Goal: Transaction & Acquisition: Subscribe to service/newsletter

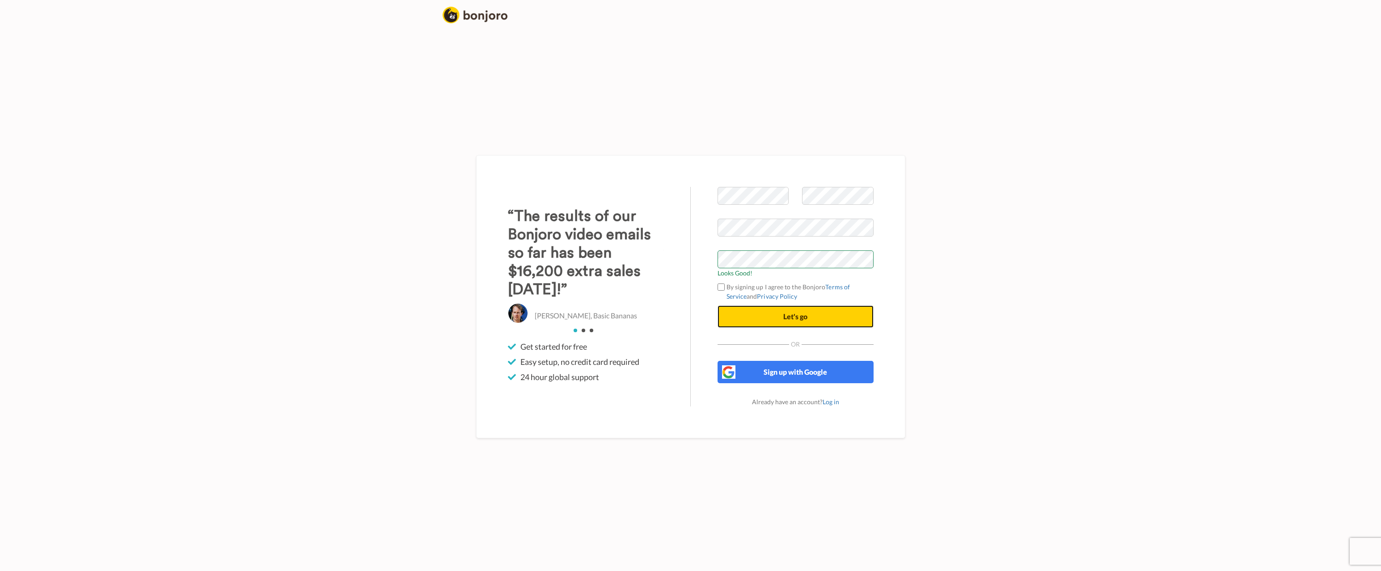
click at [789, 314] on span "Let's go" at bounding box center [796, 316] width 24 height 8
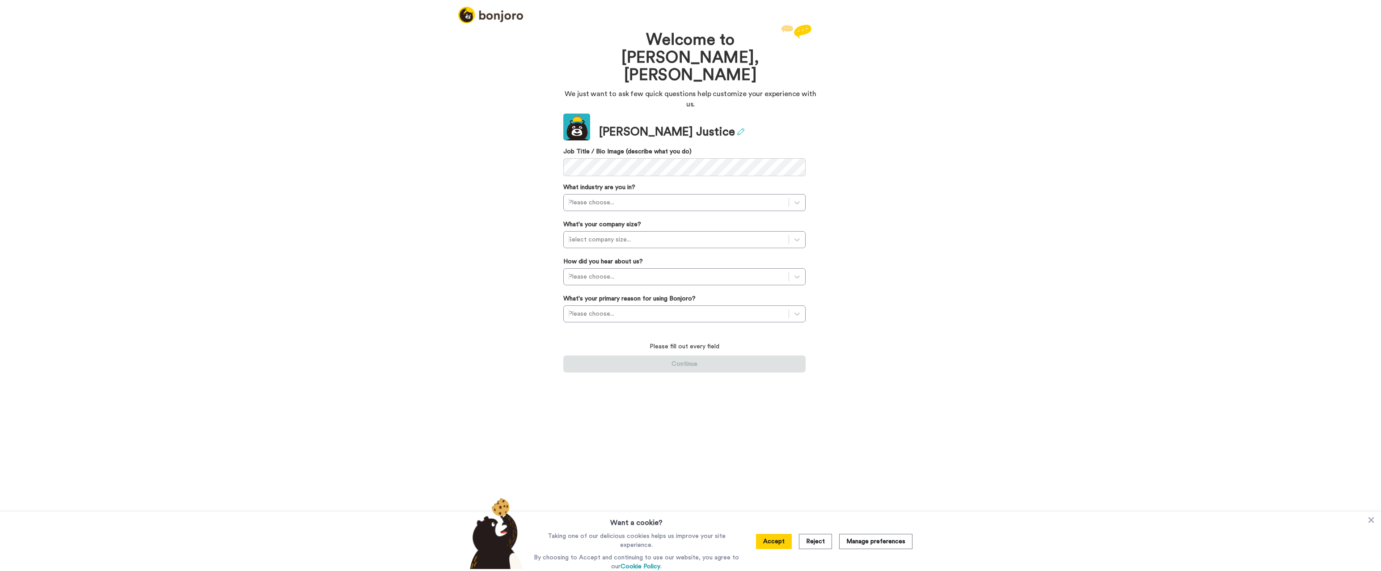
click at [737, 128] on icon at bounding box center [740, 131] width 7 height 7
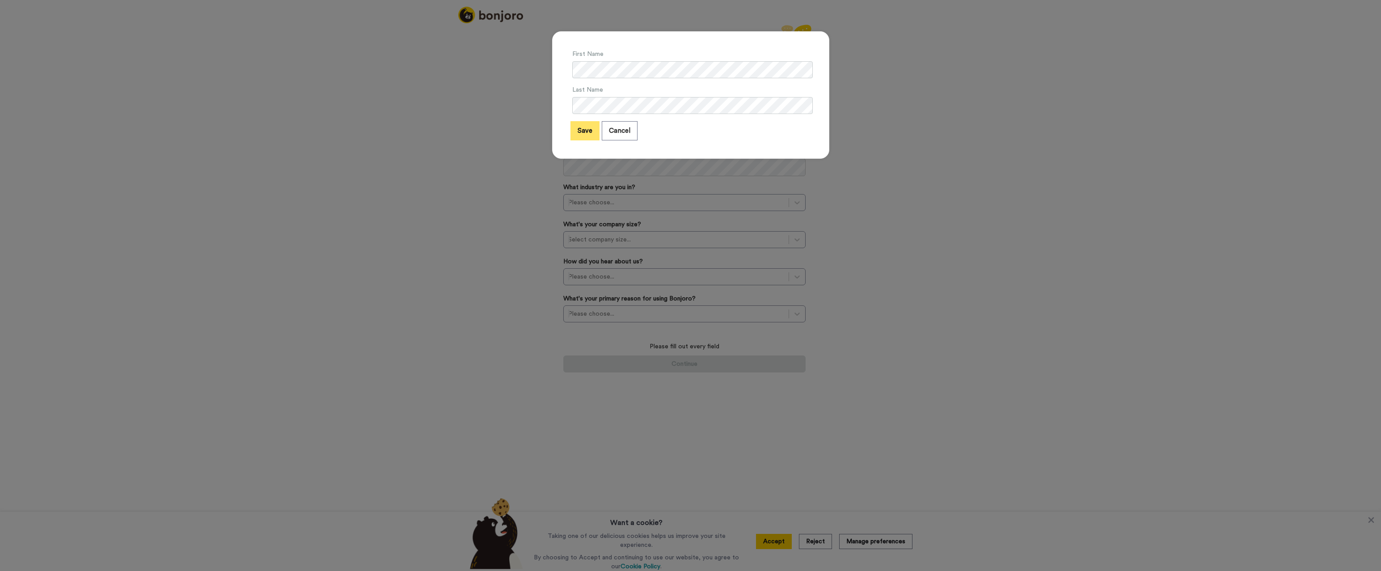
click at [578, 129] on button "Save" at bounding box center [585, 130] width 29 height 19
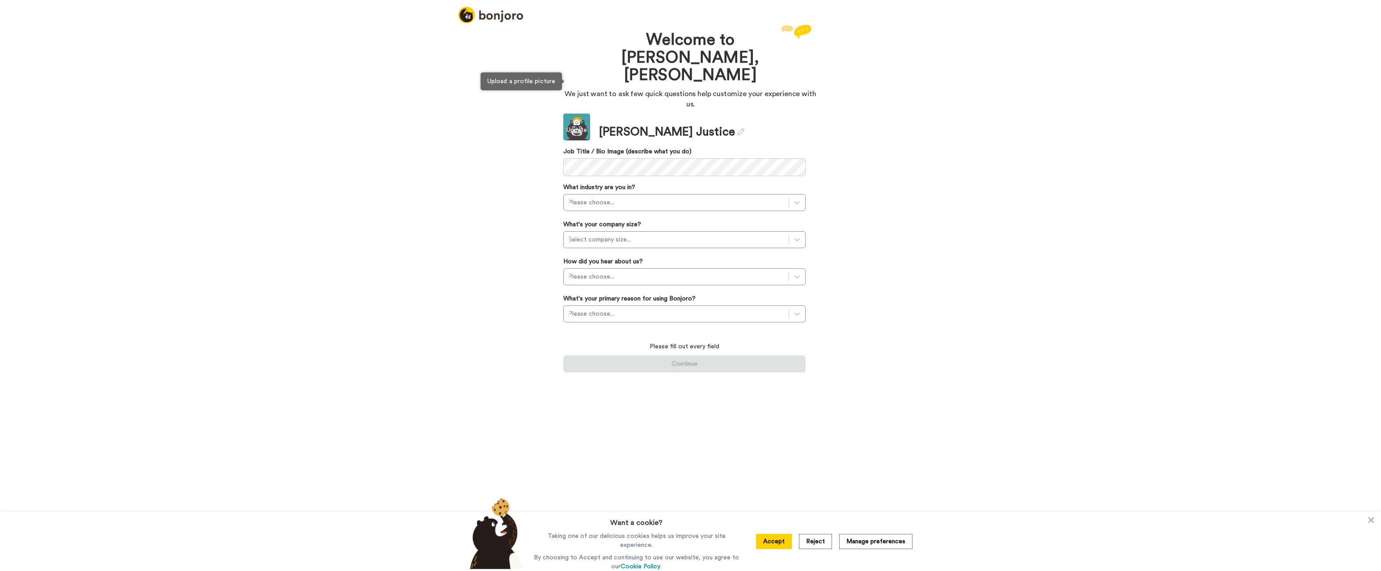
click at [577, 126] on div "Update" at bounding box center [576, 130] width 27 height 9
click at [576, 119] on icon at bounding box center [576, 122] width 27 height 6
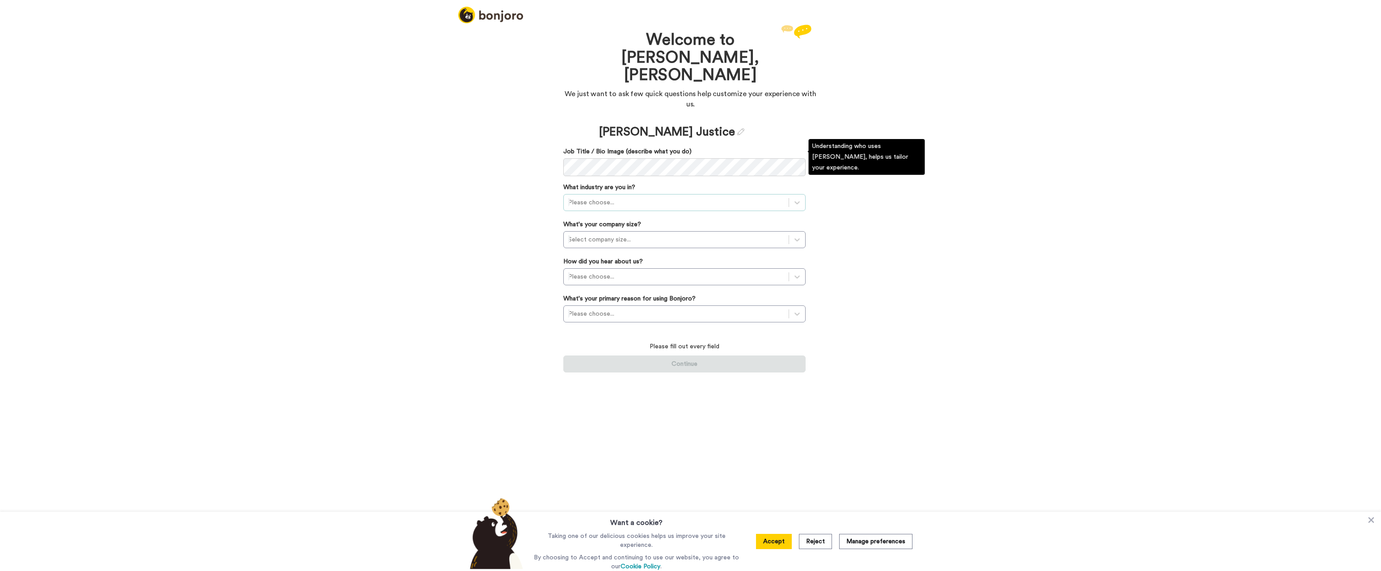
click at [610, 197] on div at bounding box center [676, 202] width 216 height 11
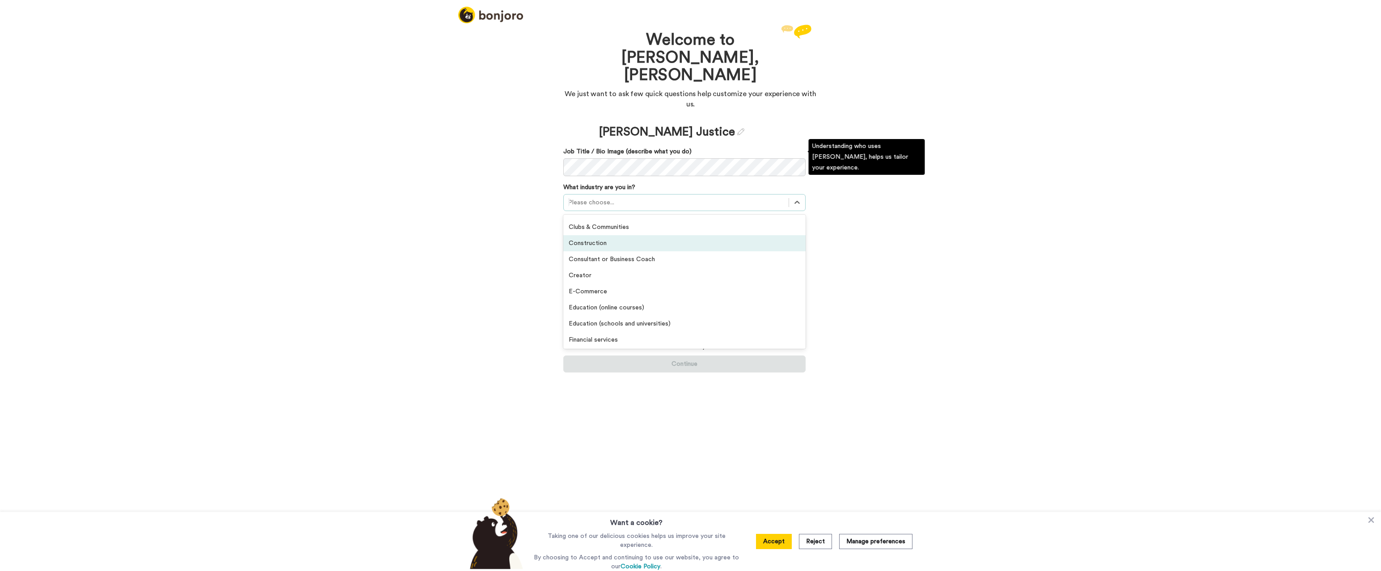
scroll to position [40, 0]
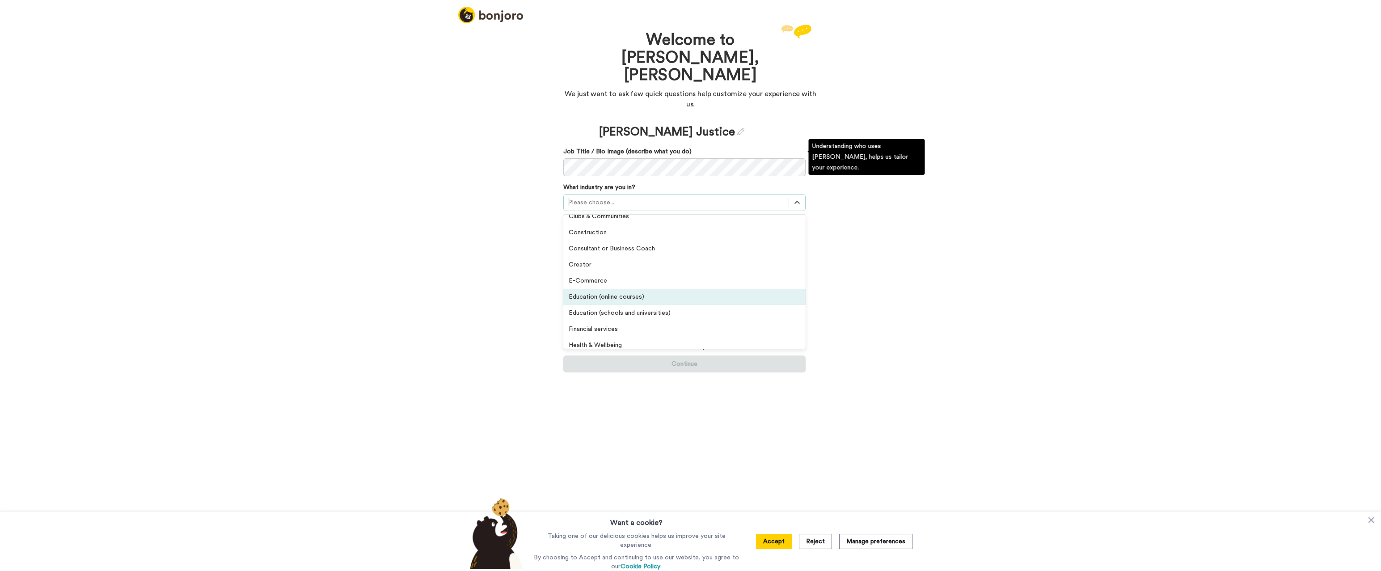
click at [600, 289] on div "Education (online courses)" at bounding box center [684, 297] width 242 height 16
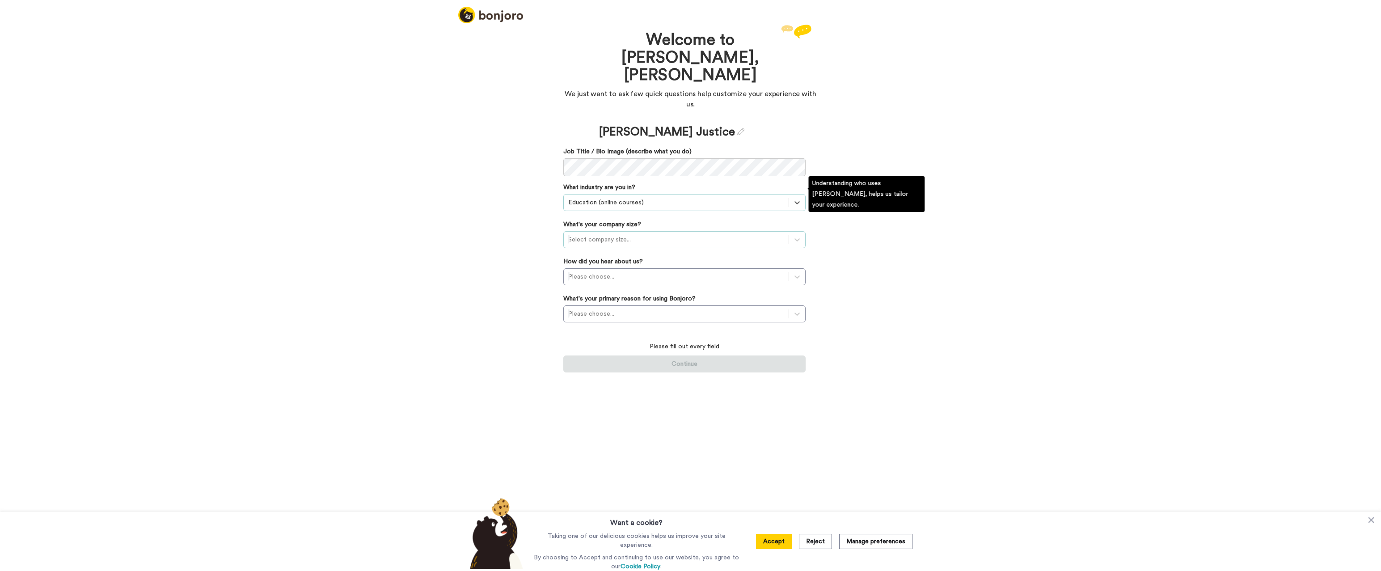
click at [614, 234] on div at bounding box center [676, 239] width 216 height 11
click at [602, 254] on div "1-10 employees" at bounding box center [684, 262] width 242 height 16
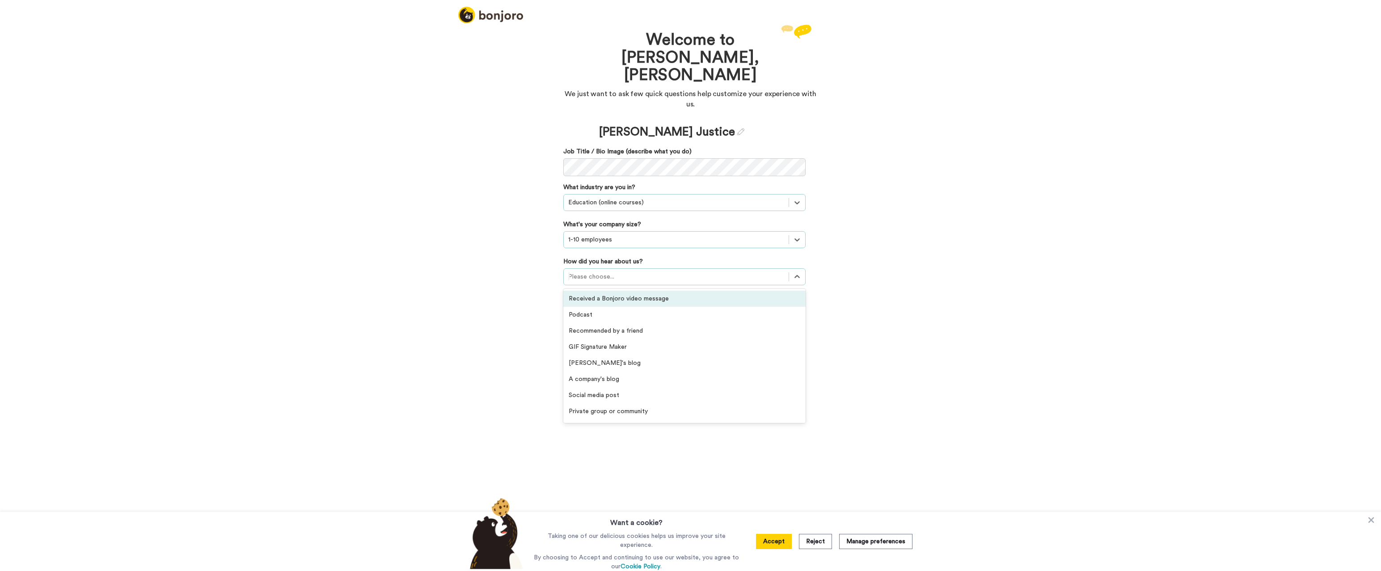
click at [611, 271] on div at bounding box center [676, 276] width 216 height 11
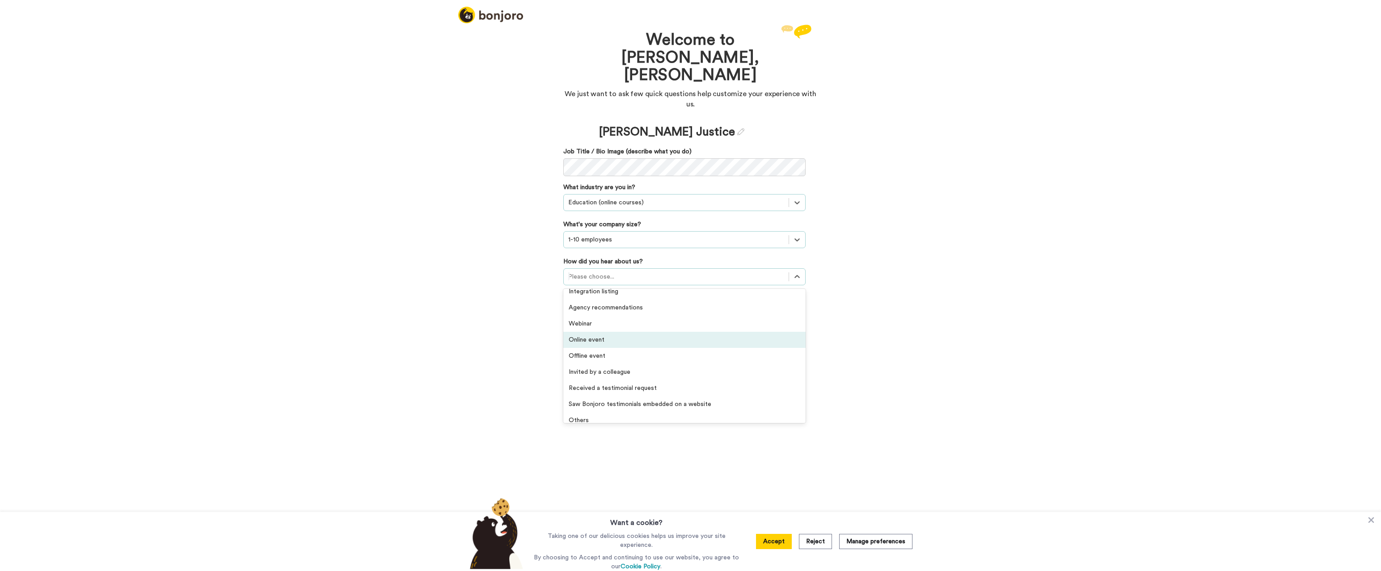
scroll to position [191, 0]
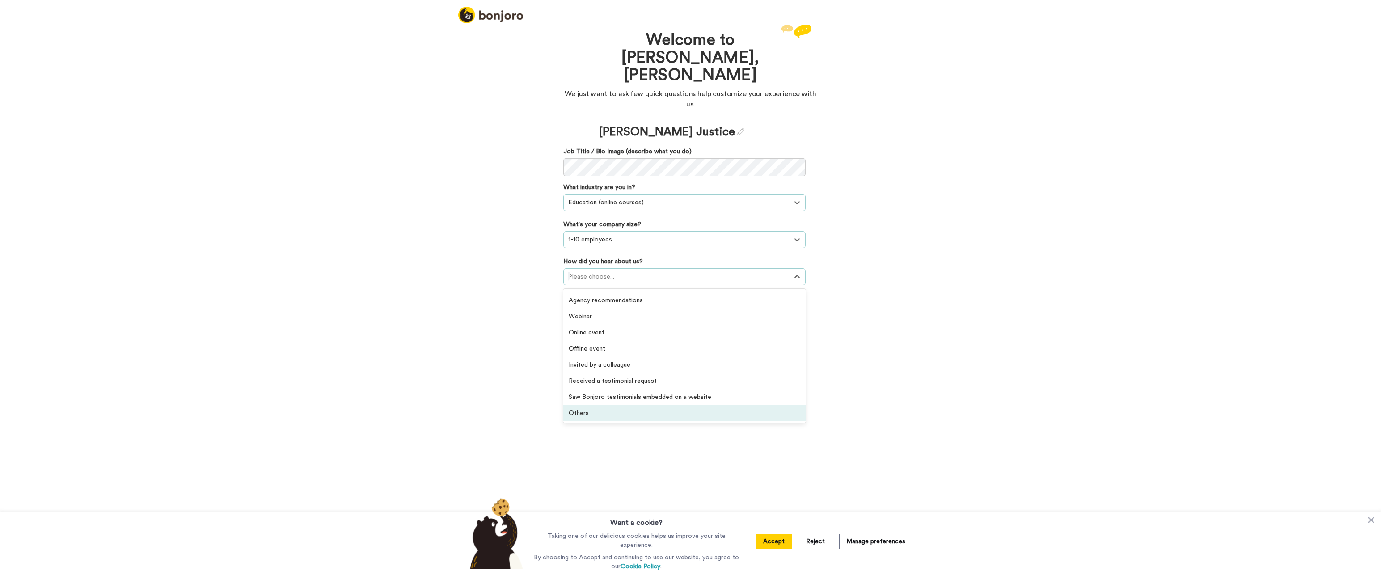
click at [581, 405] on div "Others" at bounding box center [684, 413] width 242 height 16
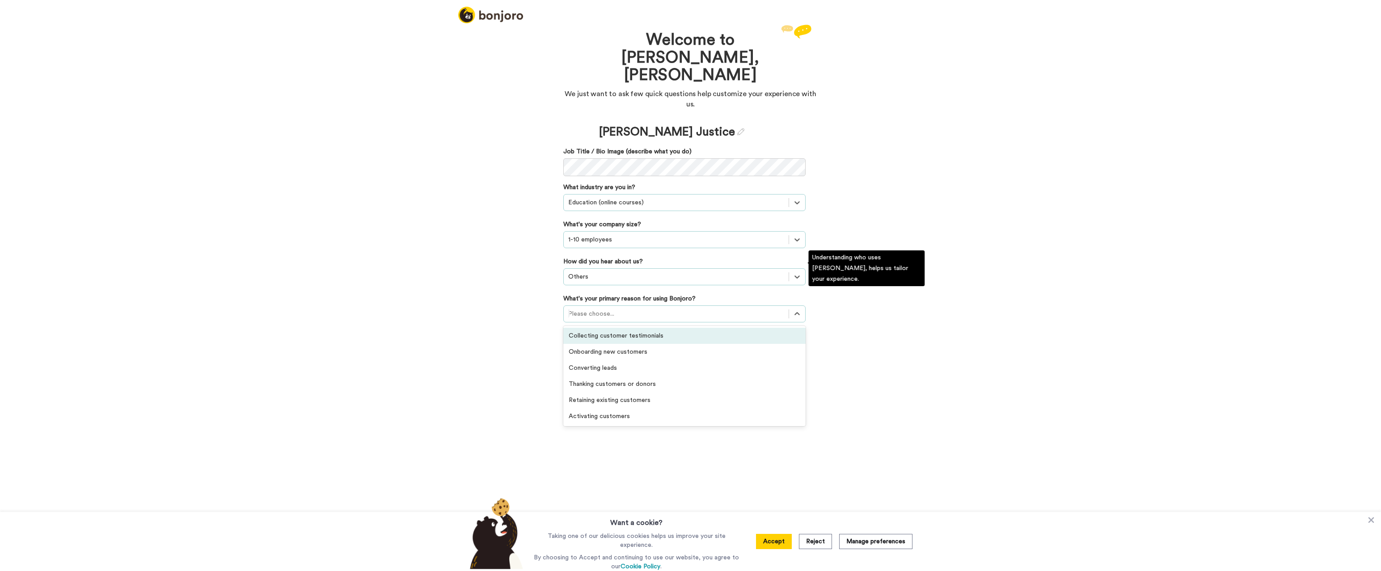
click at [606, 309] on div at bounding box center [676, 314] width 216 height 11
click at [608, 376] on div "Thanking customers or donors" at bounding box center [684, 384] width 242 height 16
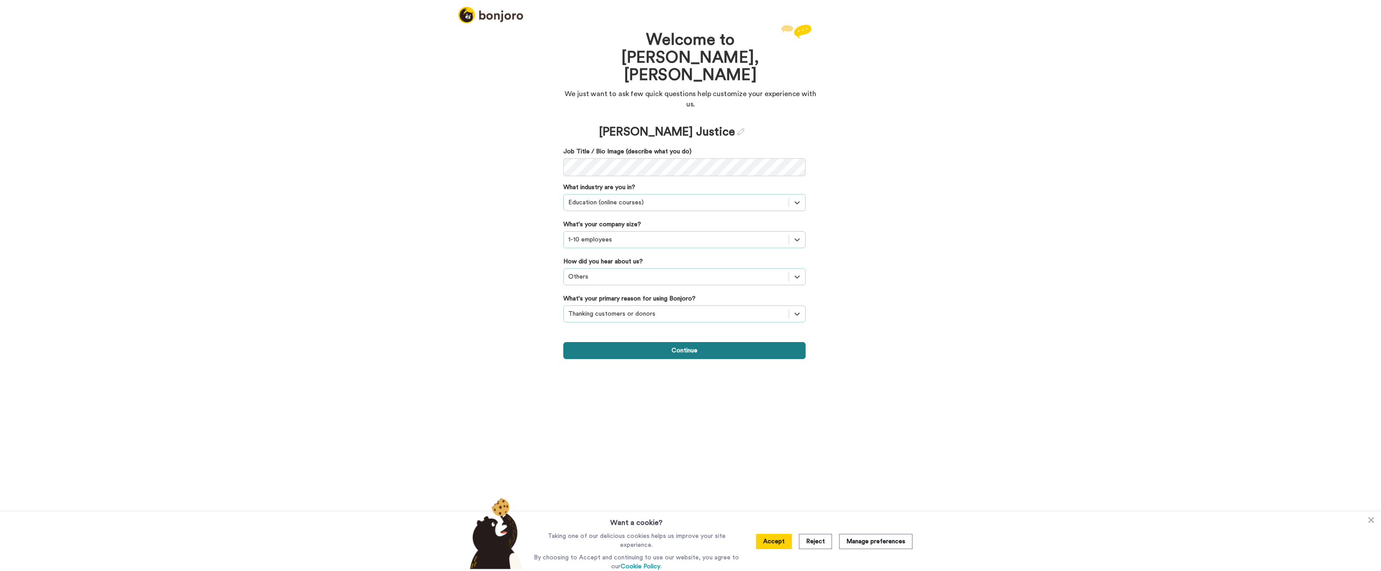
click at [677, 342] on button "Continue" at bounding box center [684, 350] width 242 height 17
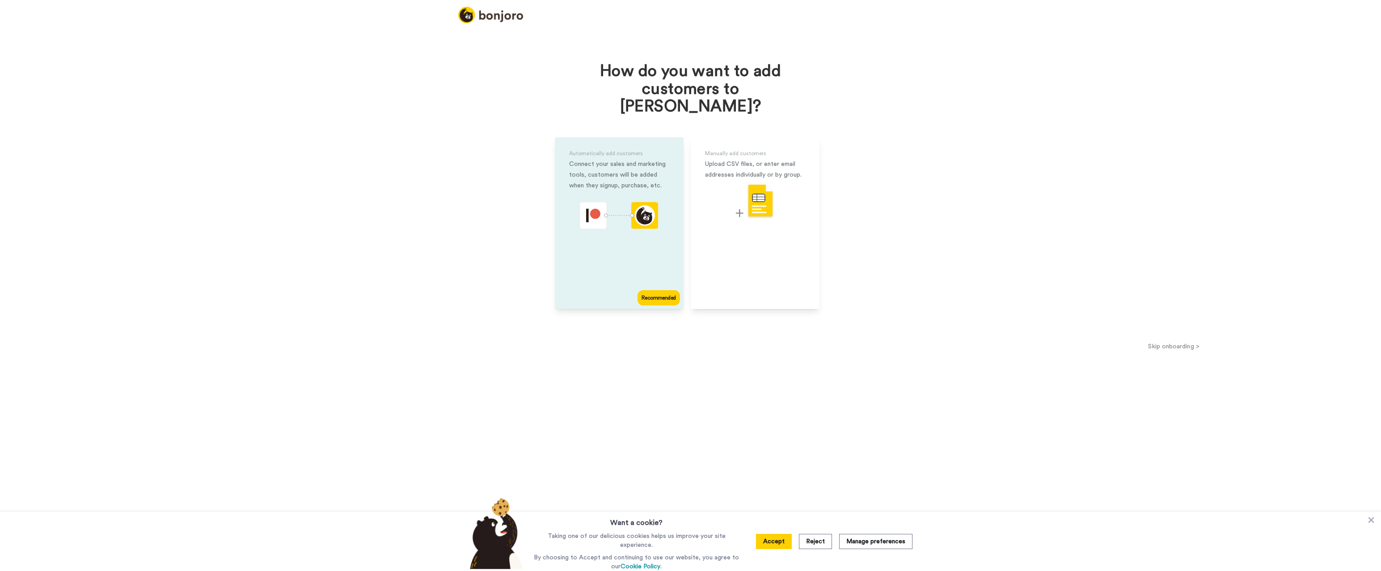
click at [648, 205] on icon "animation" at bounding box center [645, 215] width 20 height 20
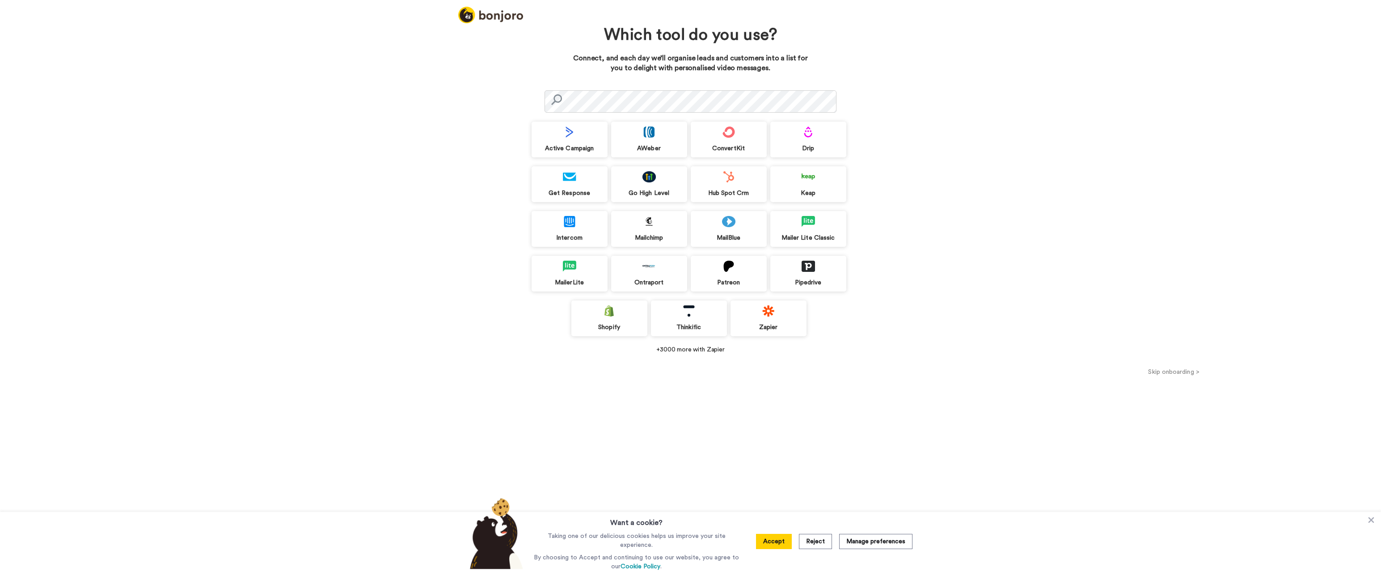
click at [735, 276] on div "Patreon" at bounding box center [729, 274] width 76 height 36
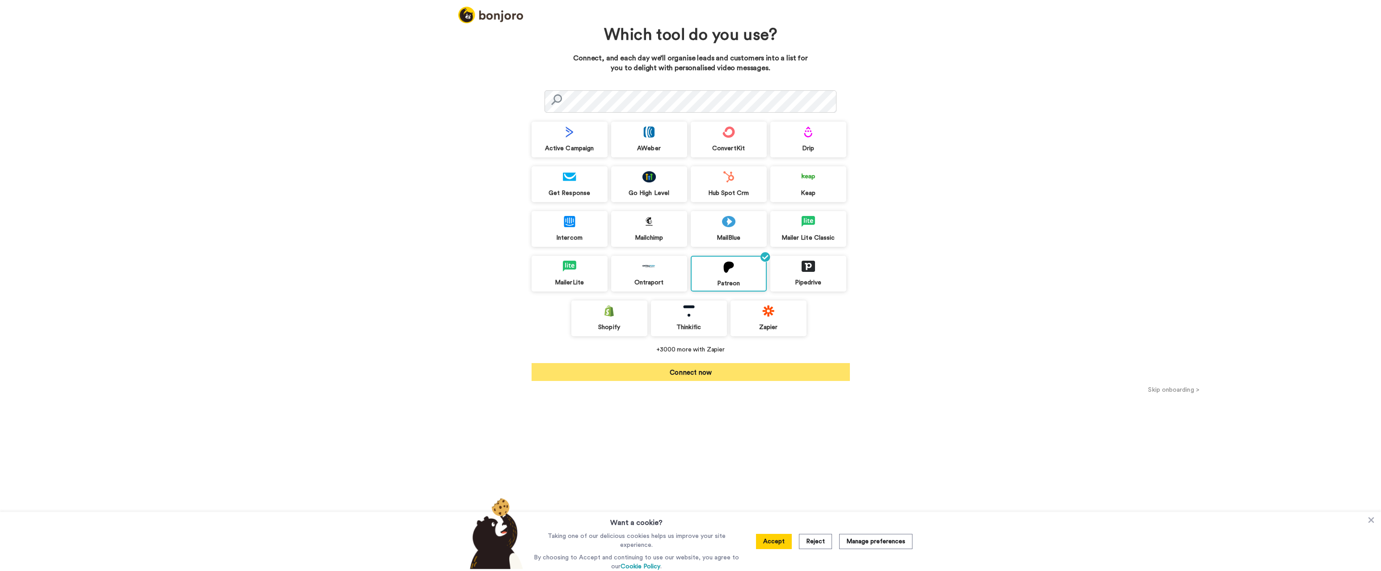
click at [703, 370] on button "Connect now" at bounding box center [691, 372] width 318 height 18
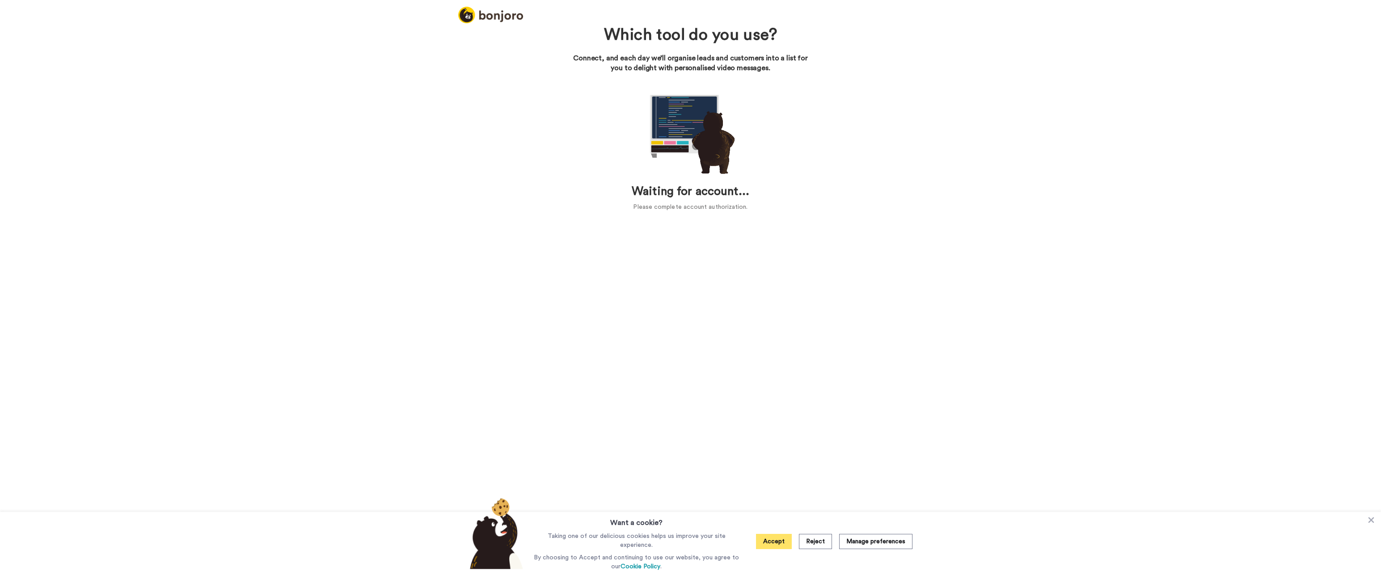
click at [774, 543] on button "Accept" at bounding box center [774, 541] width 36 height 15
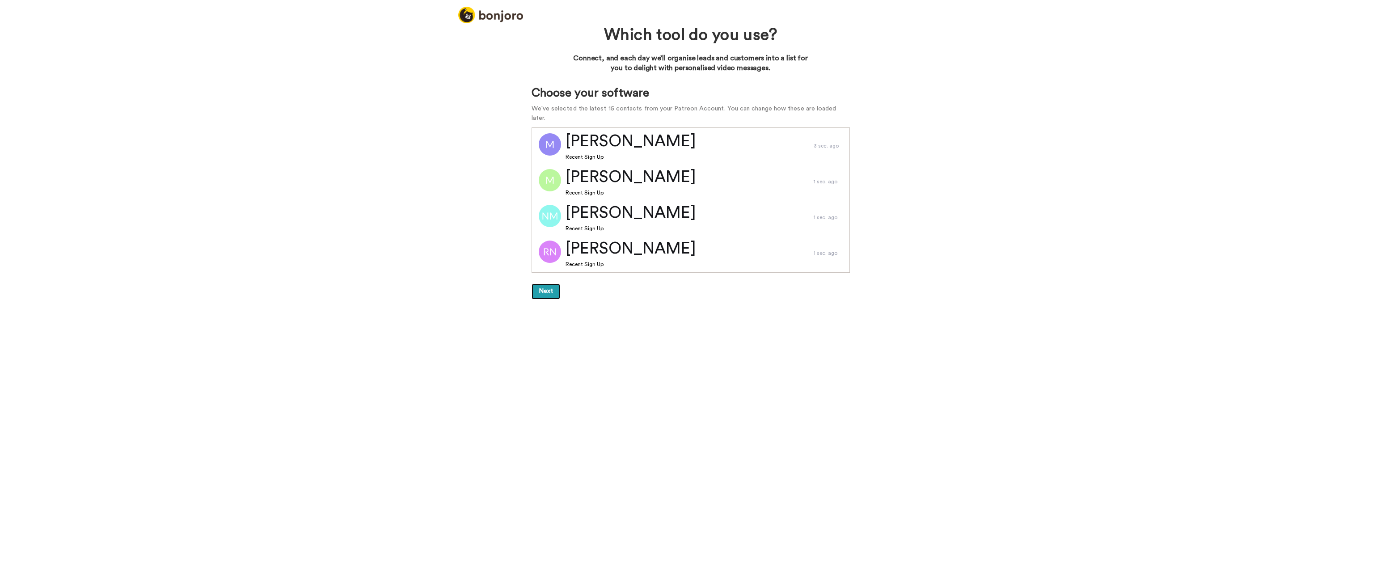
click at [550, 284] on button "Next" at bounding box center [546, 292] width 29 height 16
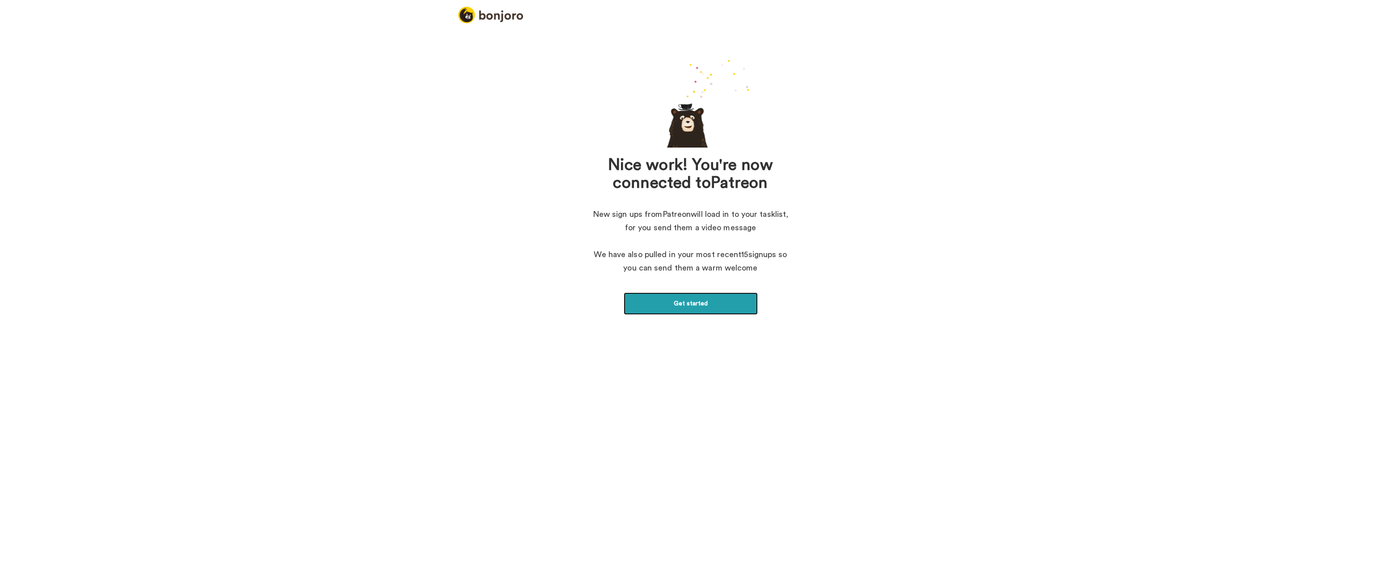
click at [688, 303] on link "Get started" at bounding box center [691, 303] width 134 height 22
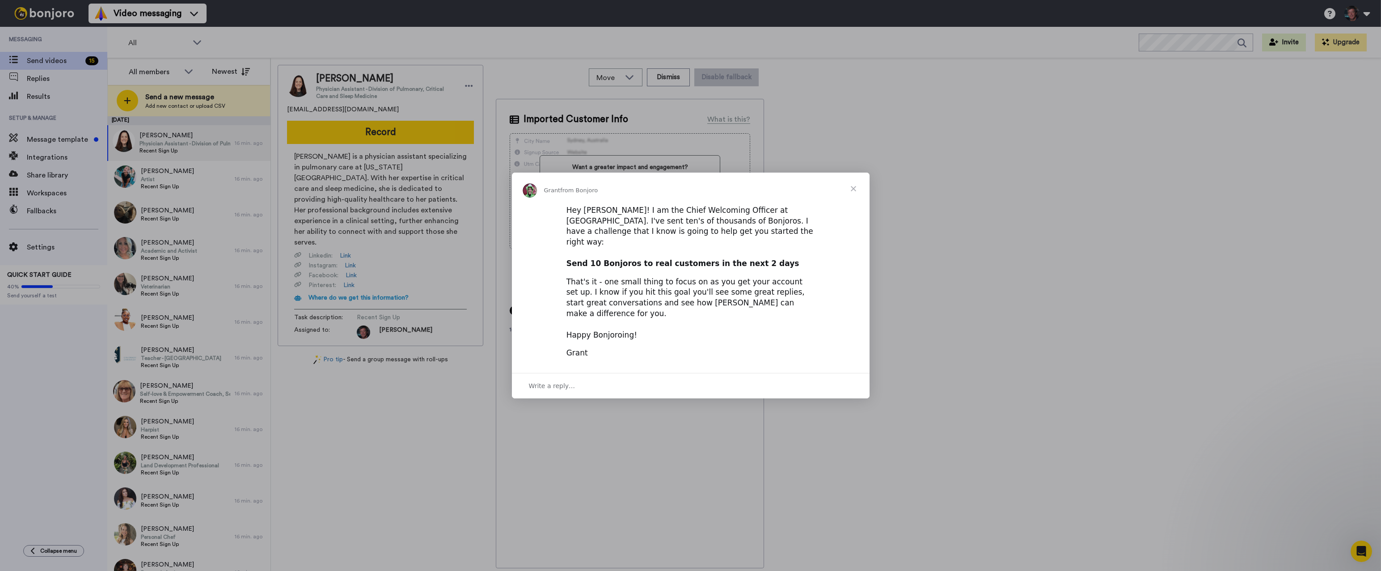
click at [852, 200] on span "Close" at bounding box center [854, 189] width 32 height 32
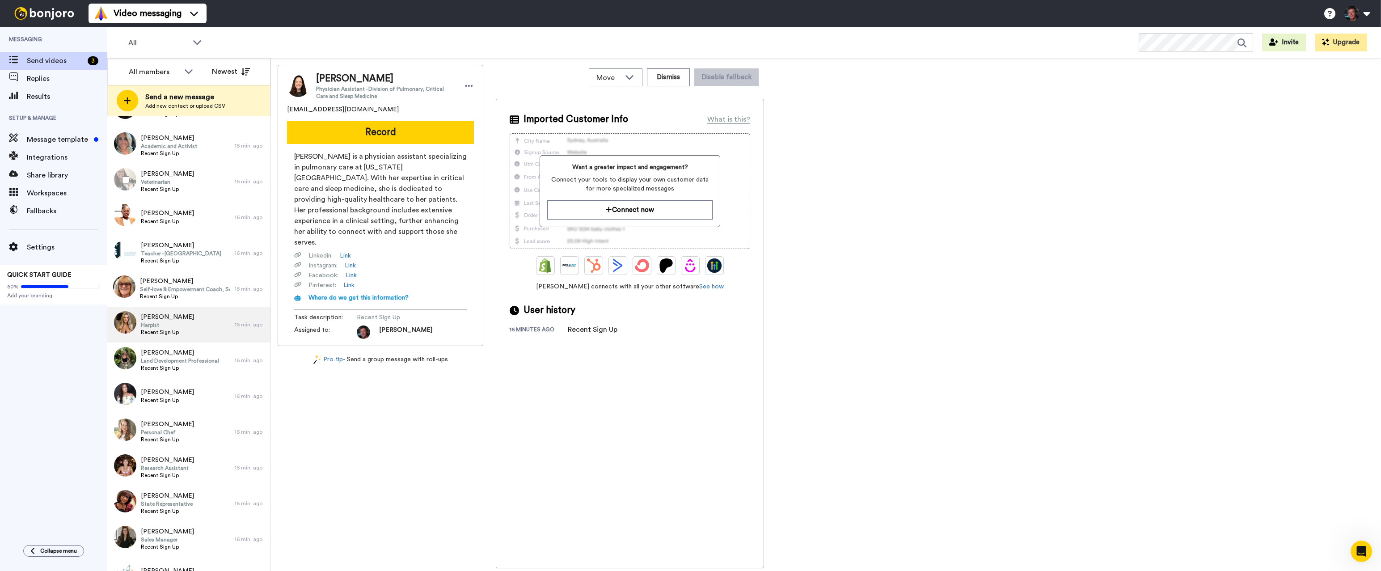
scroll to position [127, 0]
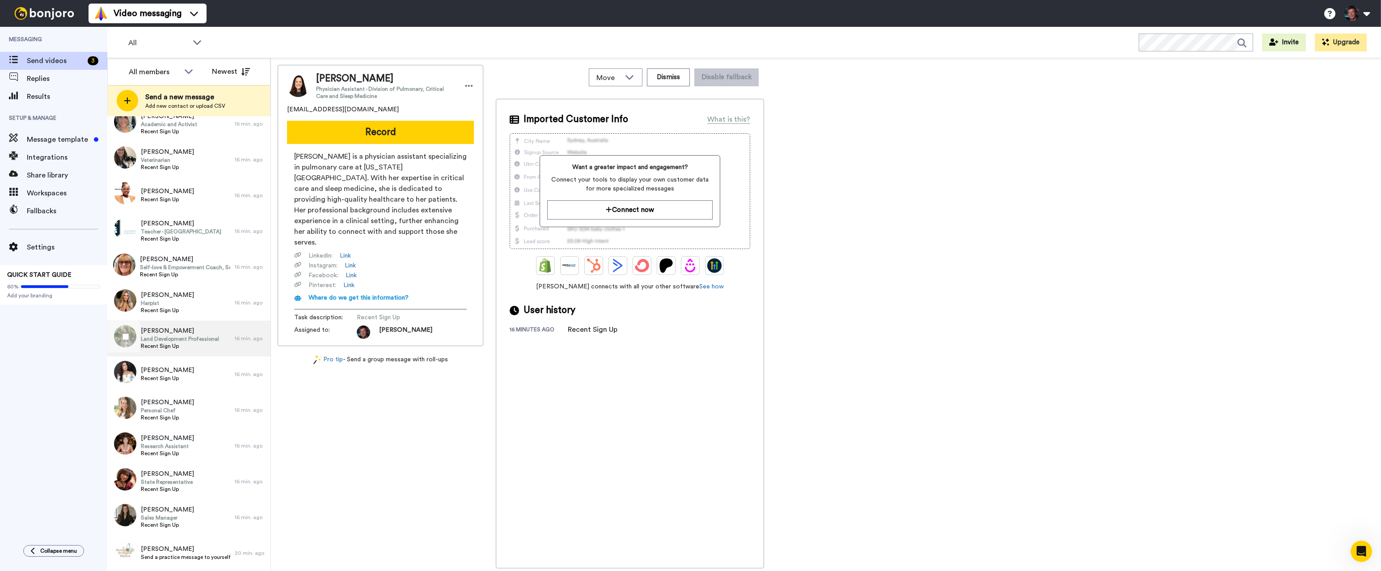
click at [164, 333] on span "Jamie Chapman" at bounding box center [180, 330] width 78 height 9
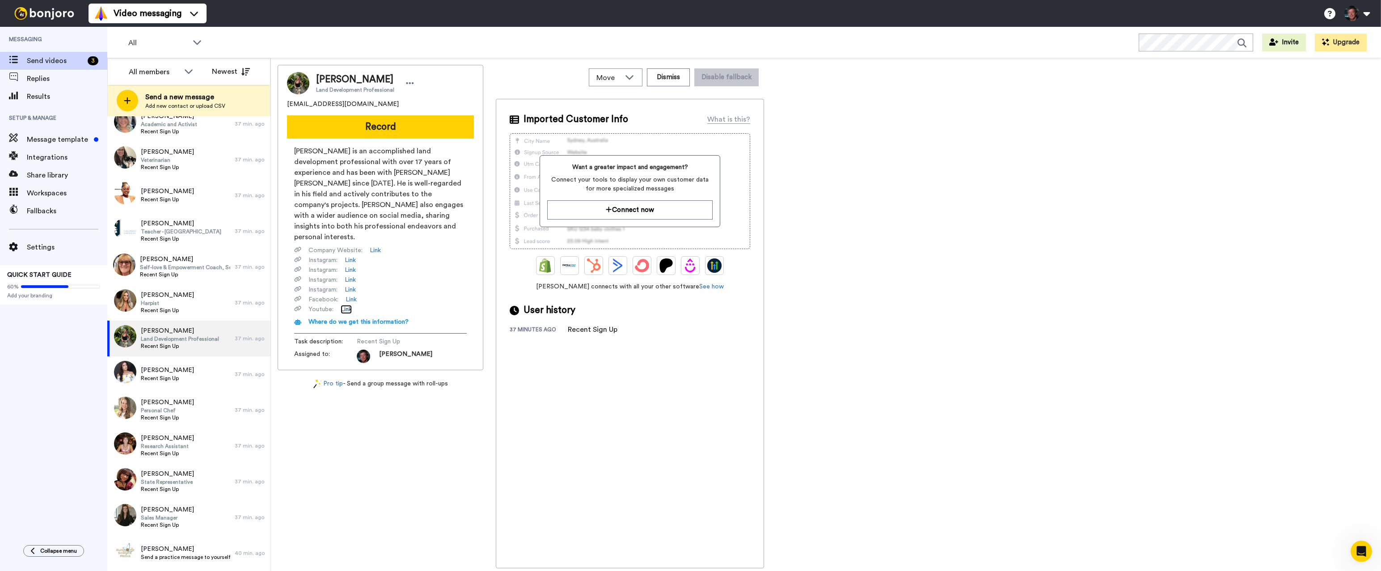
click at [347, 305] on link "Link" at bounding box center [346, 309] width 11 height 9
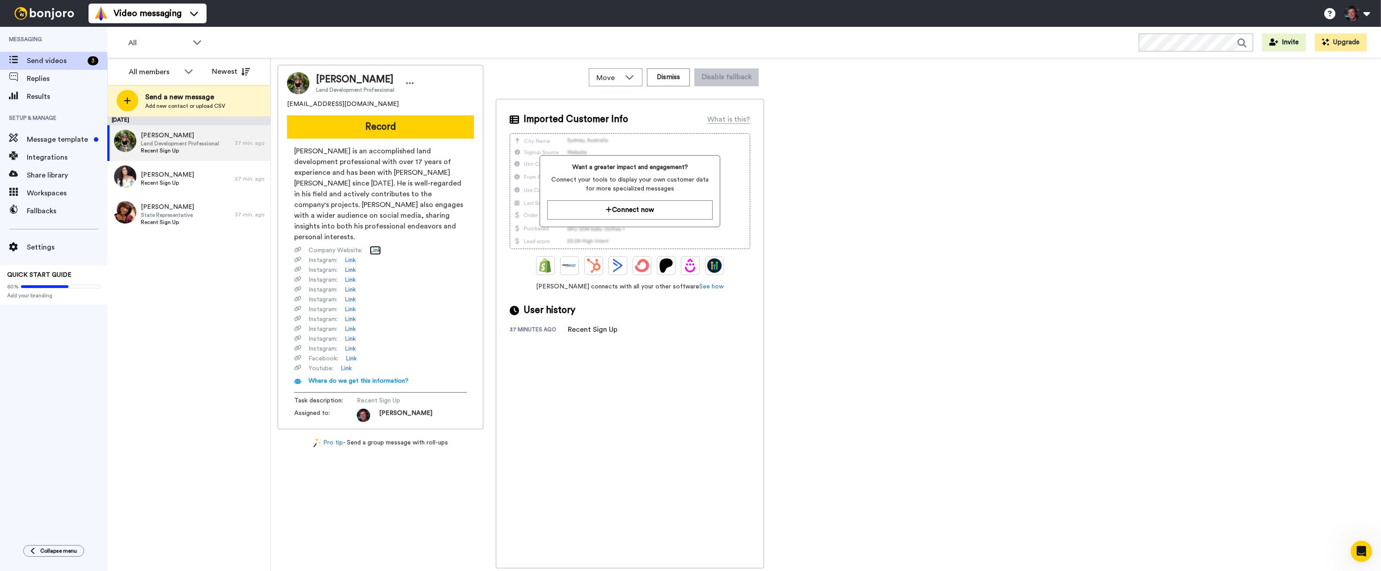
click at [377, 246] on link "Link" at bounding box center [375, 250] width 11 height 9
click at [350, 256] on link "Link" at bounding box center [350, 260] width 11 height 9
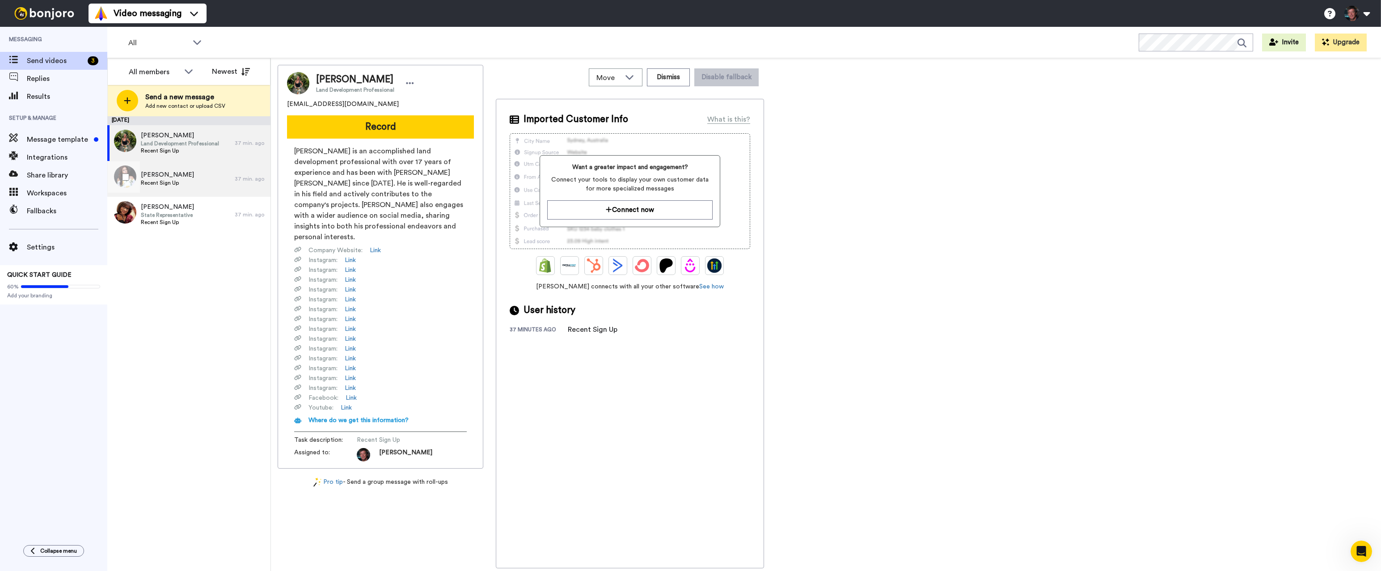
click at [144, 175] on span "Yajaira" at bounding box center [167, 174] width 53 height 9
